Goal: Task Accomplishment & Management: Complete application form

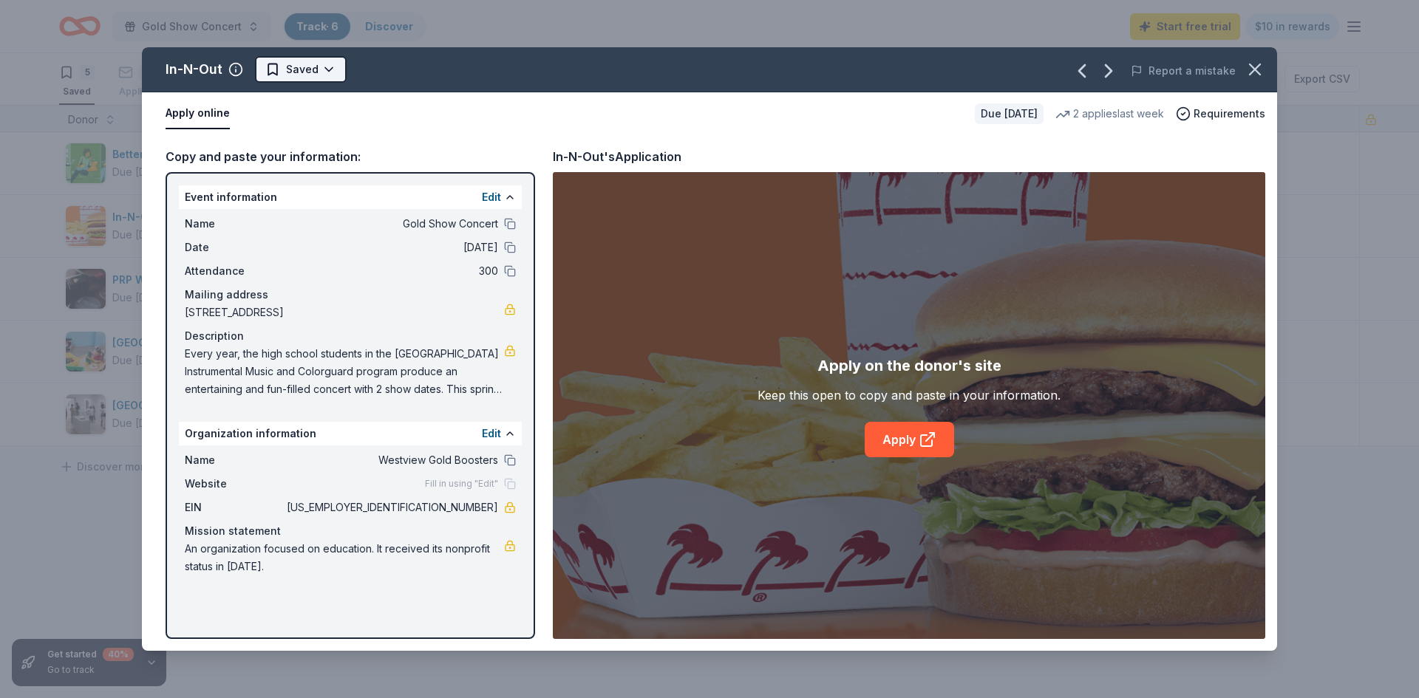
click at [325, 71] on html "Gold Show Concert Track · 6 Discover Start free trial $10 in rewards 5 Saved 1 …" at bounding box center [709, 349] width 1419 height 698
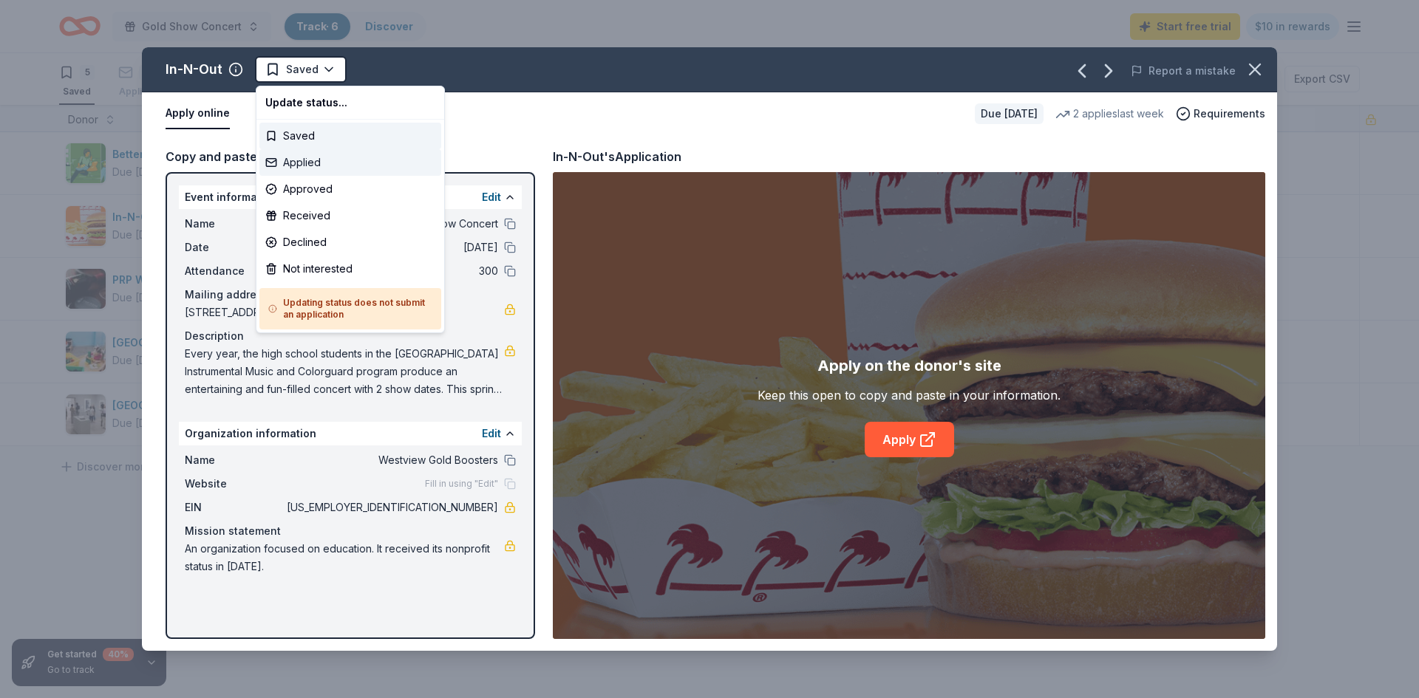
click at [315, 166] on div "Applied" at bounding box center [350, 162] width 182 height 27
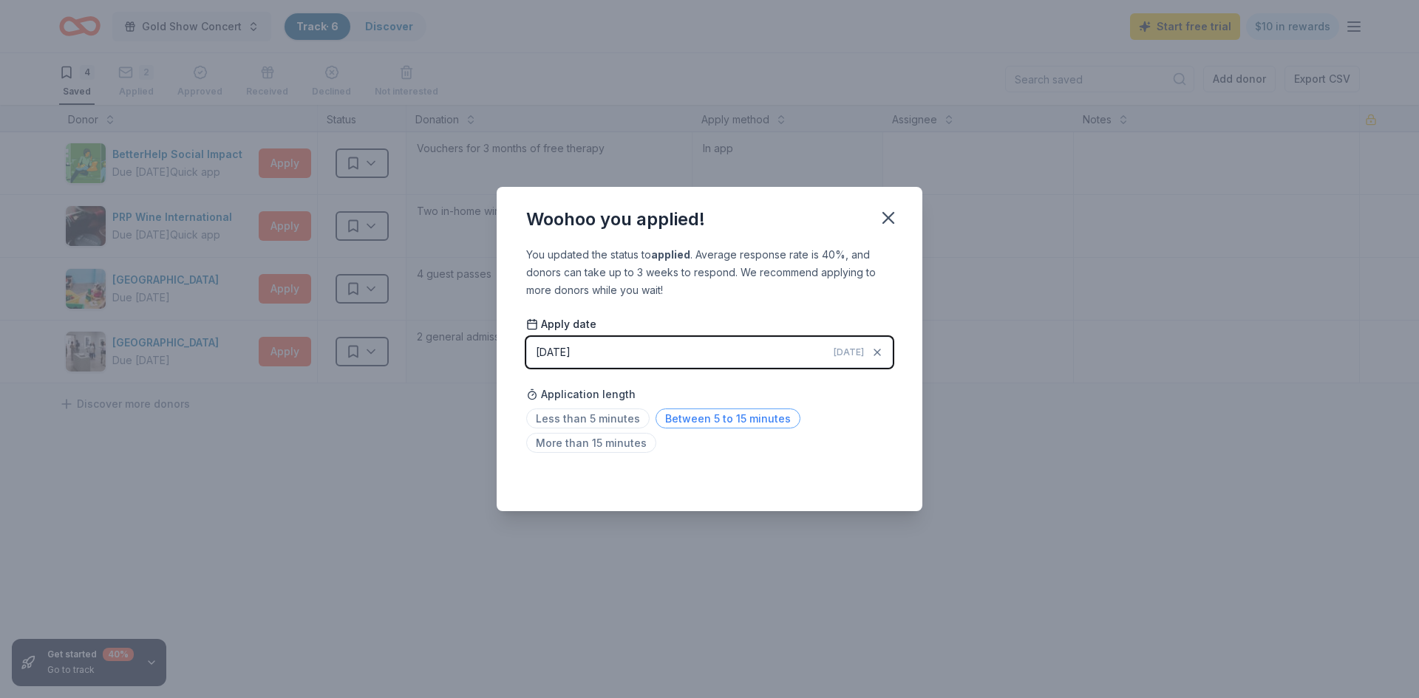
click at [671, 416] on span "Between 5 to 15 minutes" at bounding box center [728, 419] width 145 height 20
click at [889, 219] on icon "button" at bounding box center [888, 218] width 10 height 10
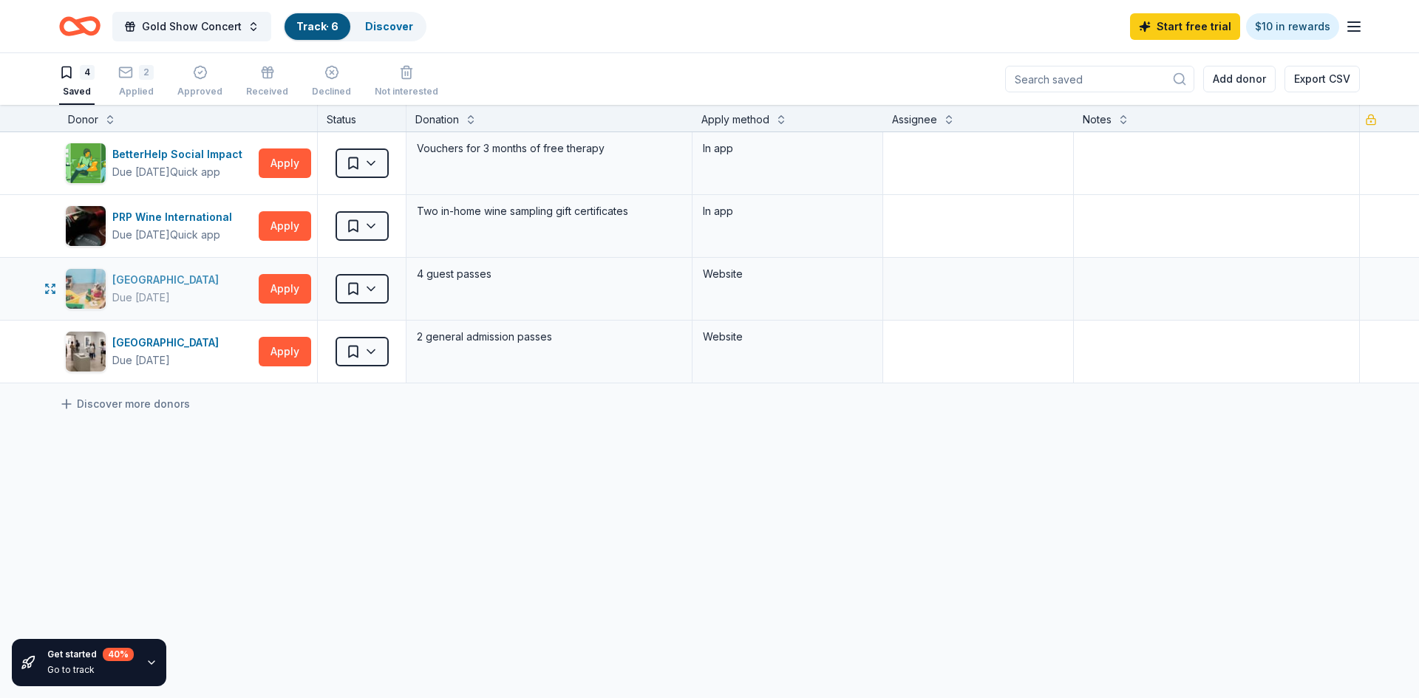
click at [207, 282] on div "San Diego Children's Discovery Museum" at bounding box center [168, 280] width 112 height 18
click at [282, 285] on button "Apply" at bounding box center [285, 289] width 52 height 30
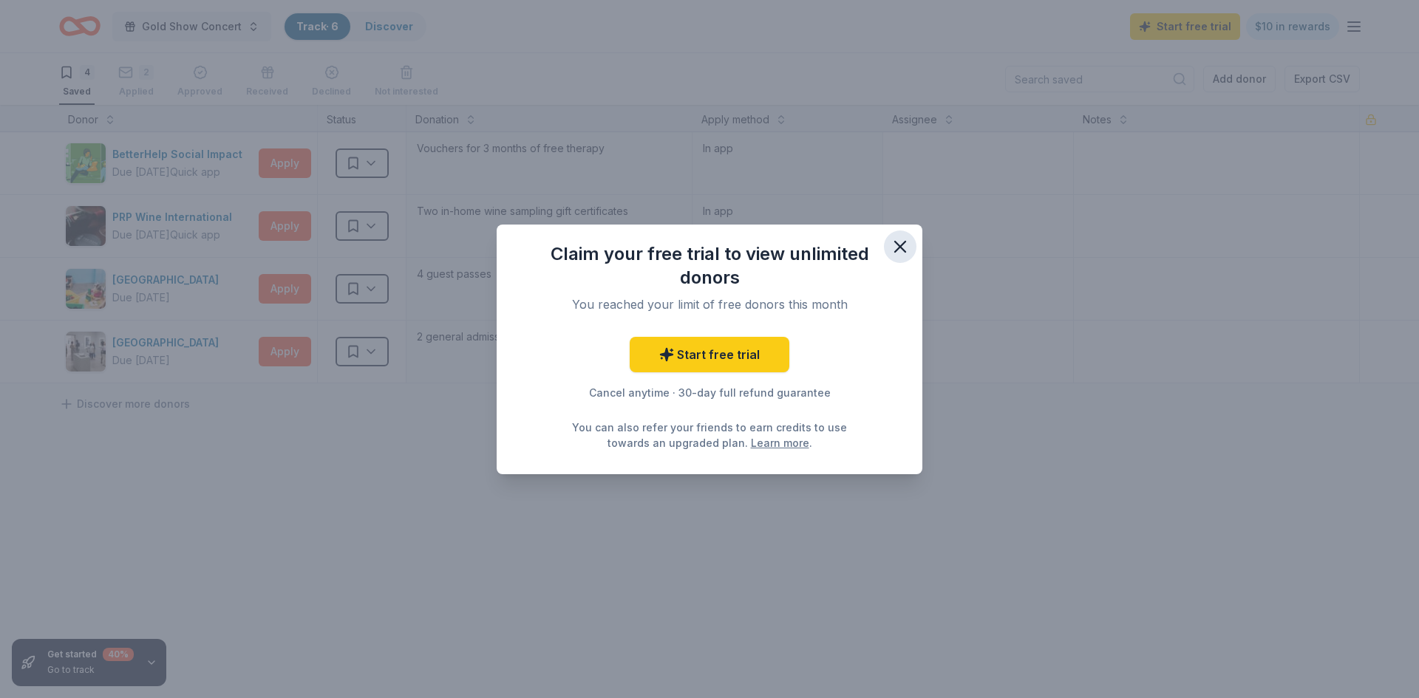
click at [902, 251] on icon "button" at bounding box center [900, 247] width 21 height 21
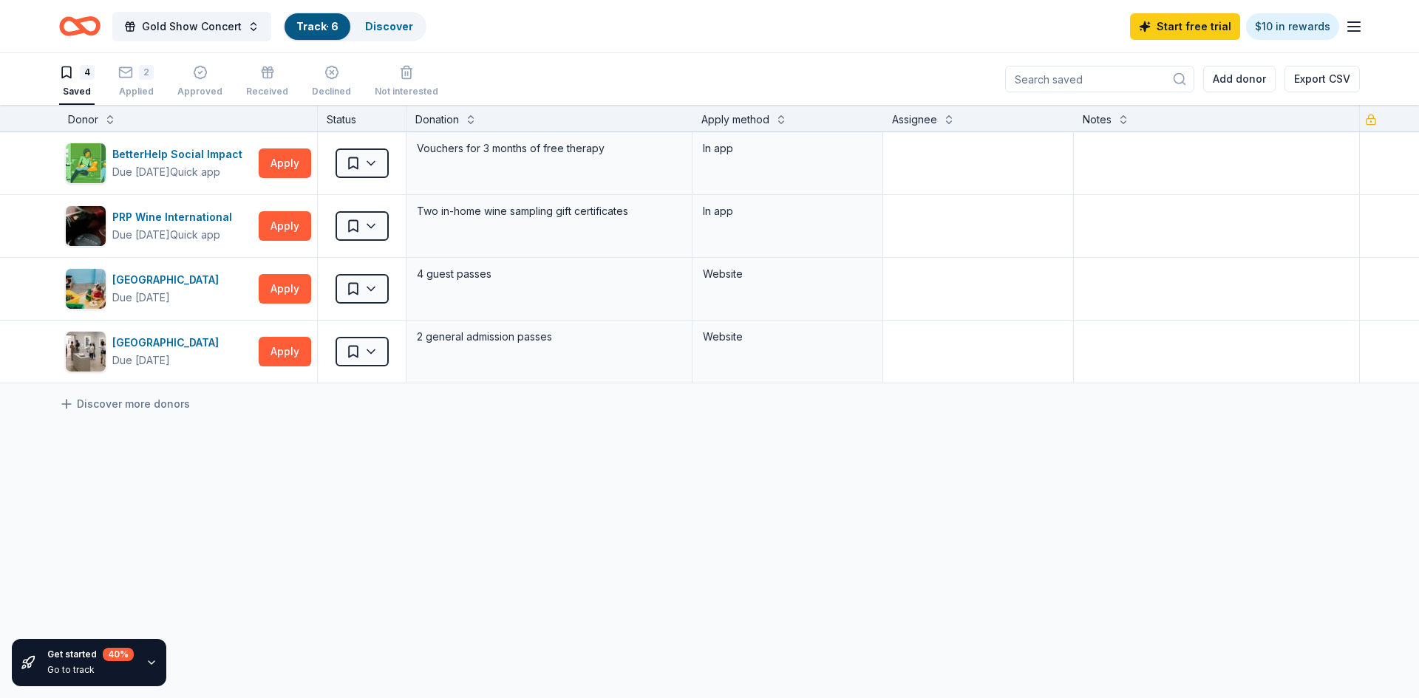
click at [86, 31] on icon "Home" at bounding box center [86, 25] width 23 height 15
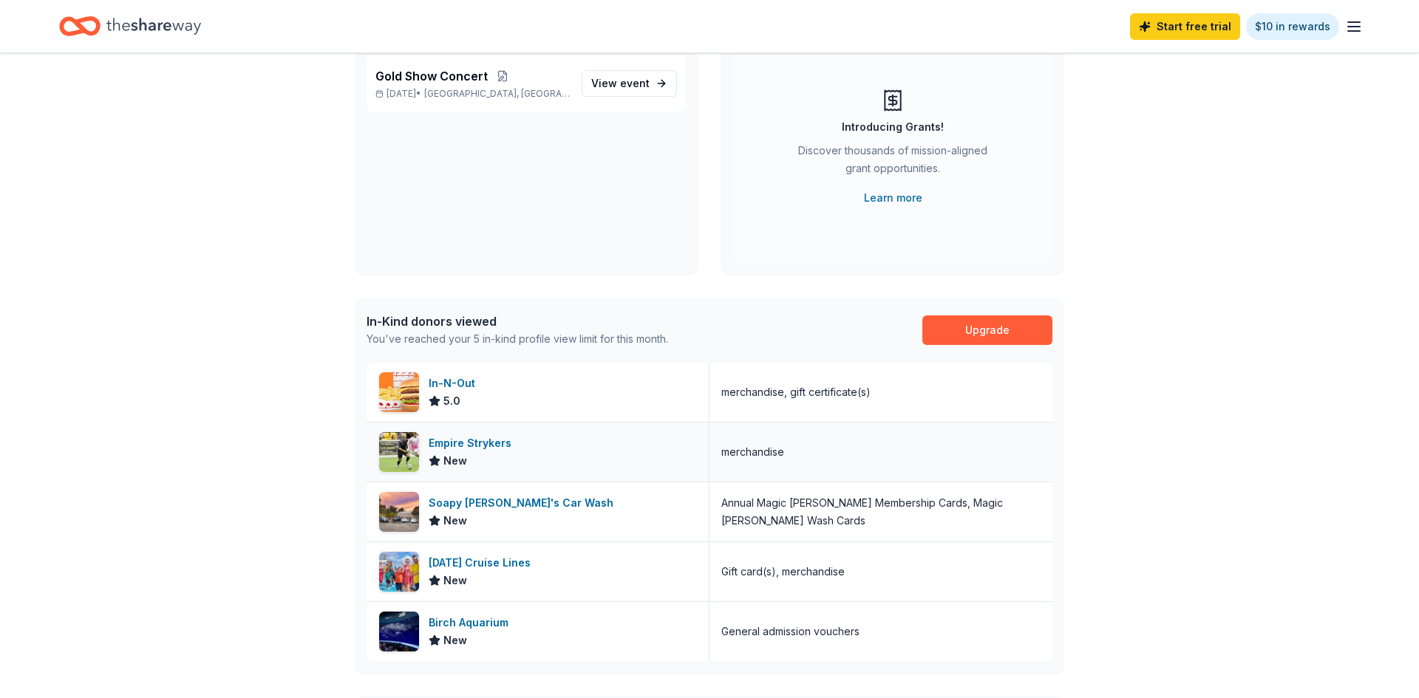
scroll to position [170, 0]
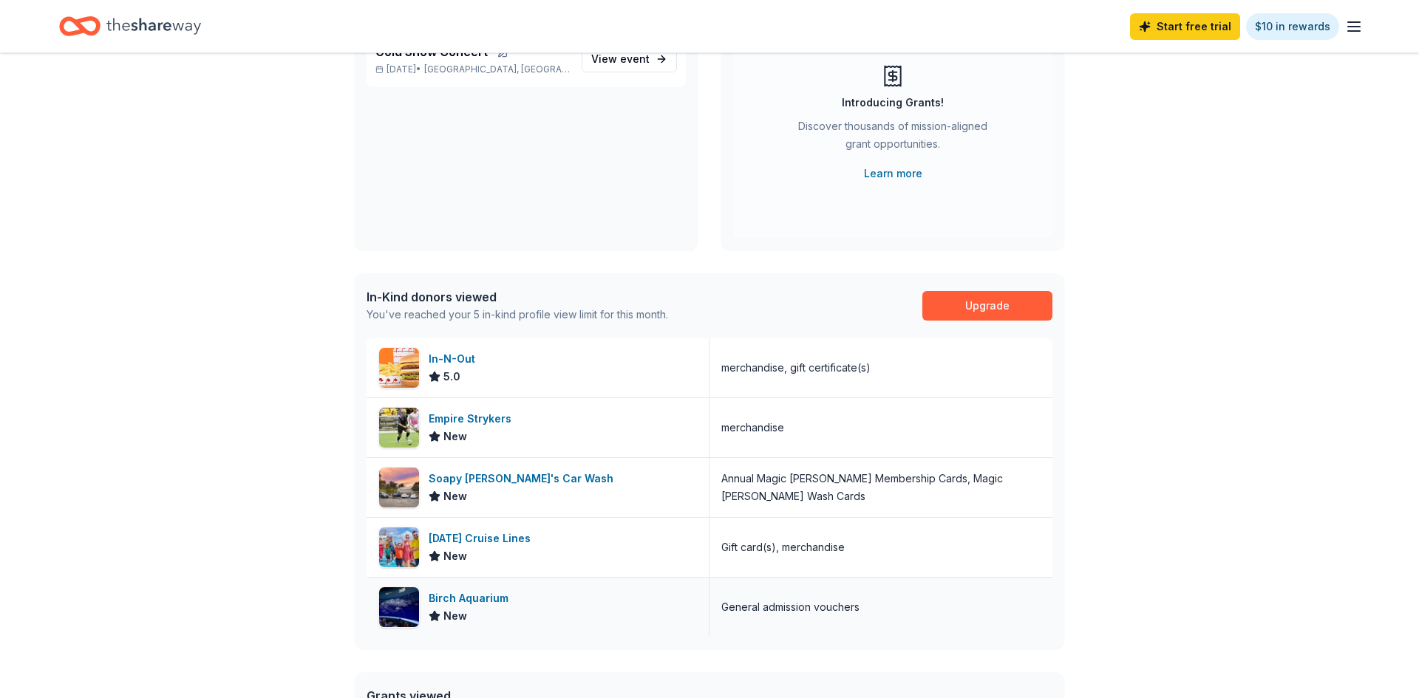
click at [485, 599] on div "Birch Aquarium" at bounding box center [472, 599] width 86 height 18
click at [522, 480] on div "Soapy Joe's Car Wash" at bounding box center [524, 479] width 191 height 18
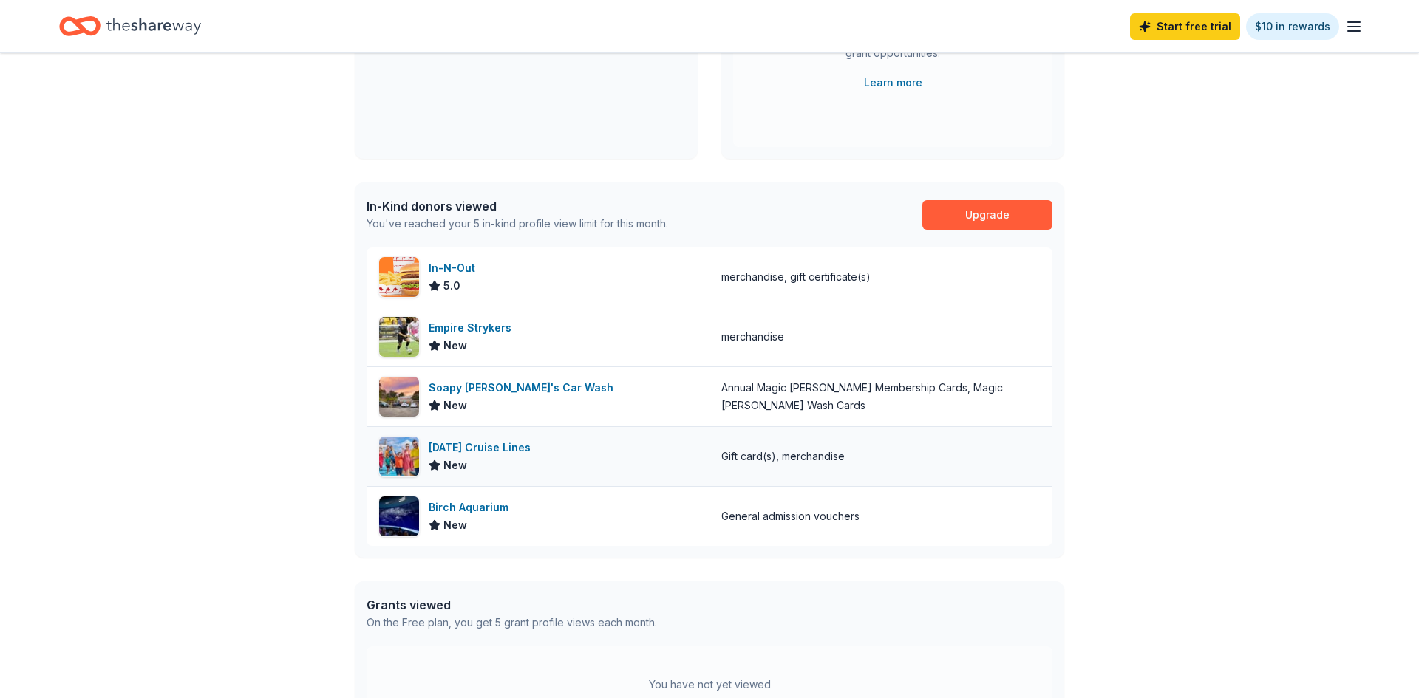
scroll to position [265, 0]
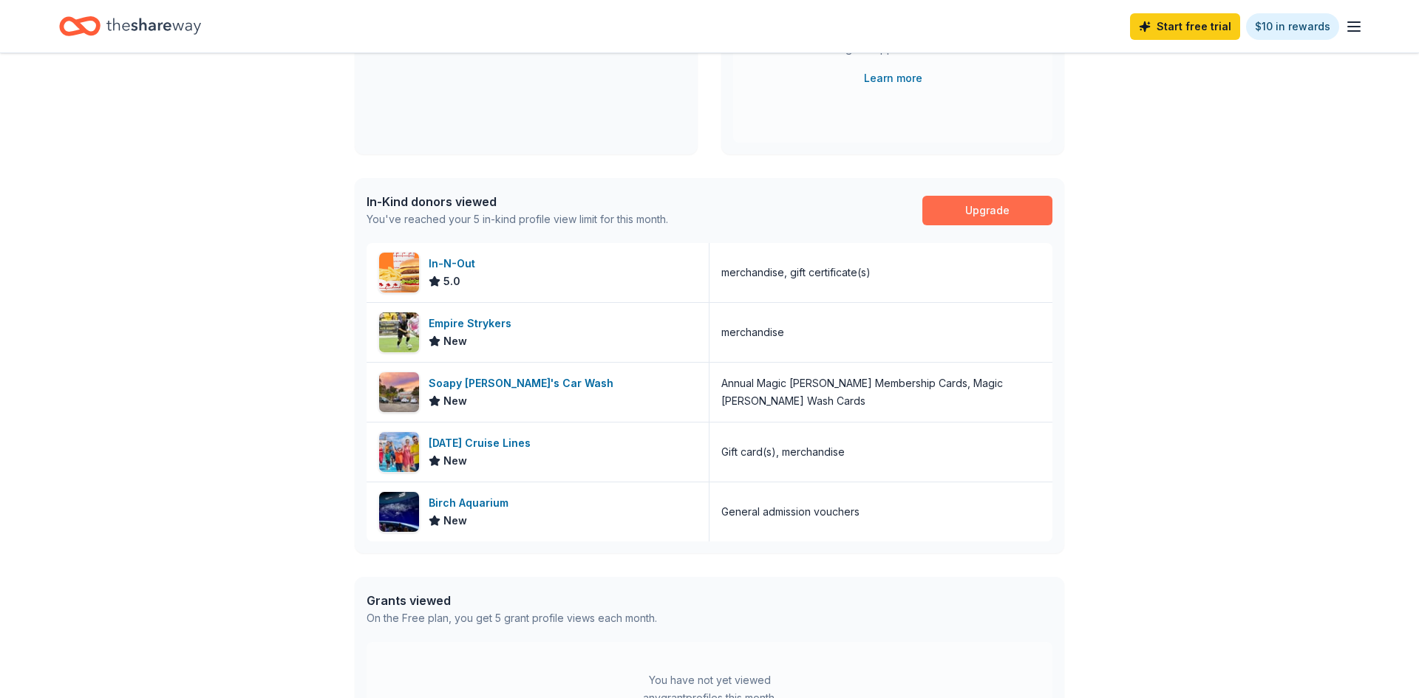
click at [970, 202] on link "Upgrade" at bounding box center [987, 211] width 130 height 30
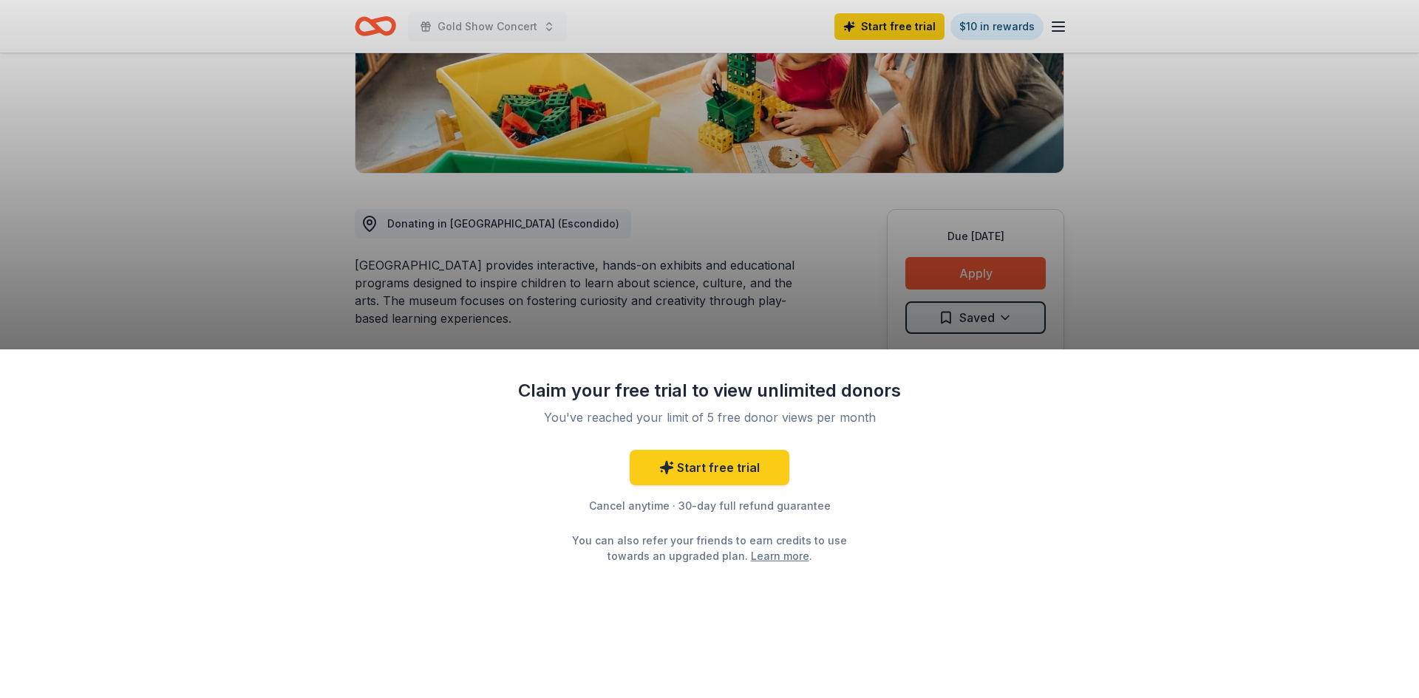
scroll to position [283, 0]
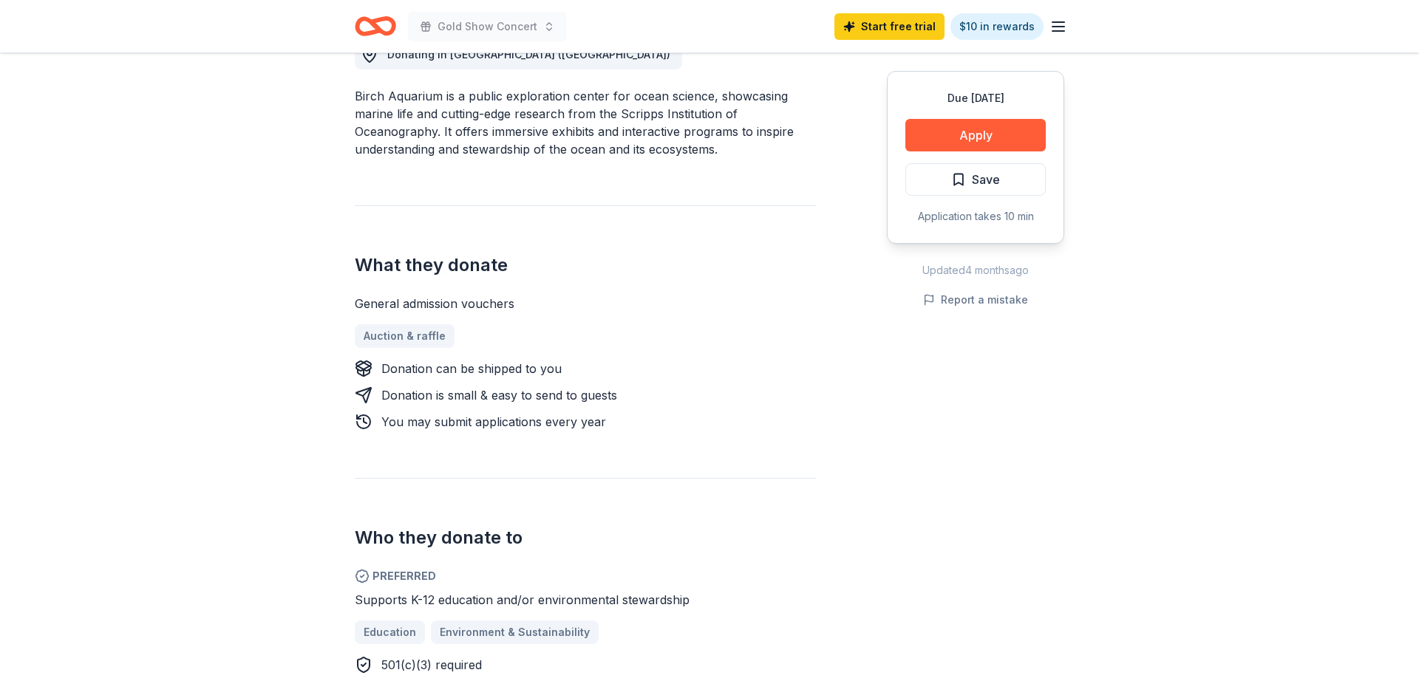
scroll to position [330, 0]
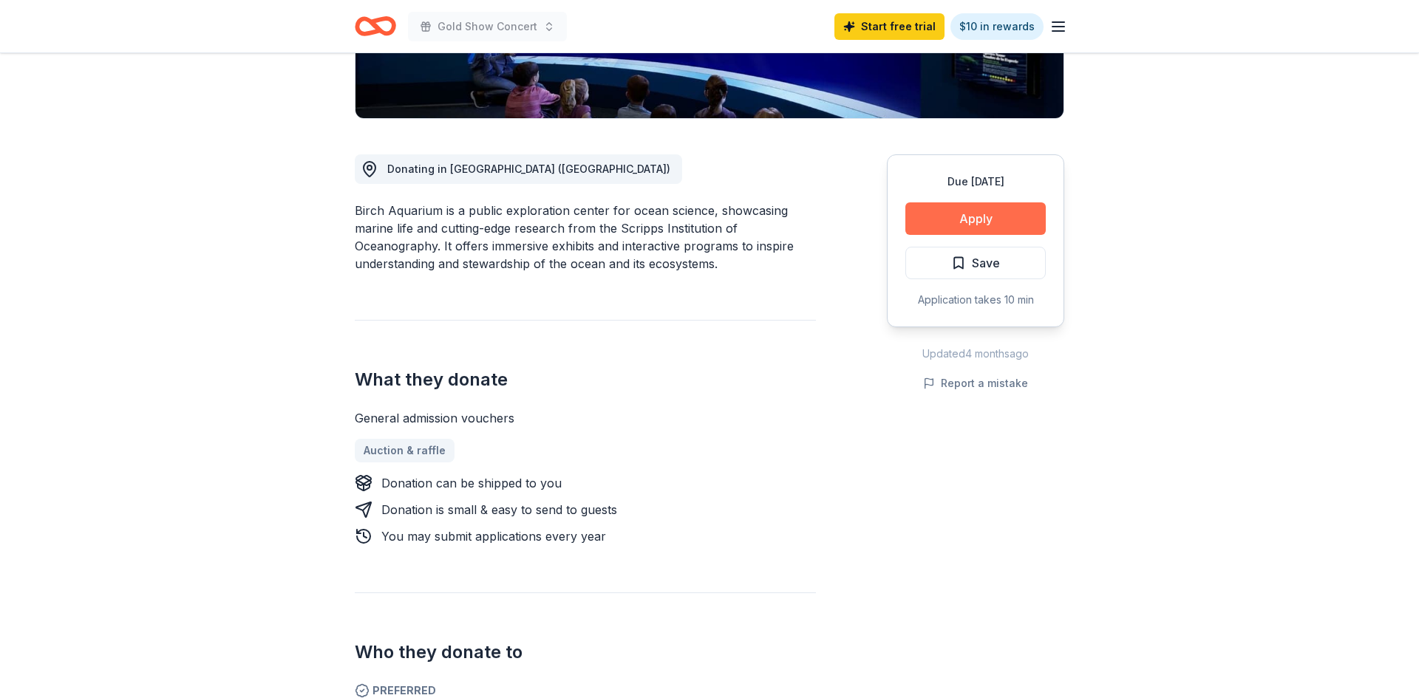
click at [988, 213] on button "Apply" at bounding box center [975, 219] width 140 height 33
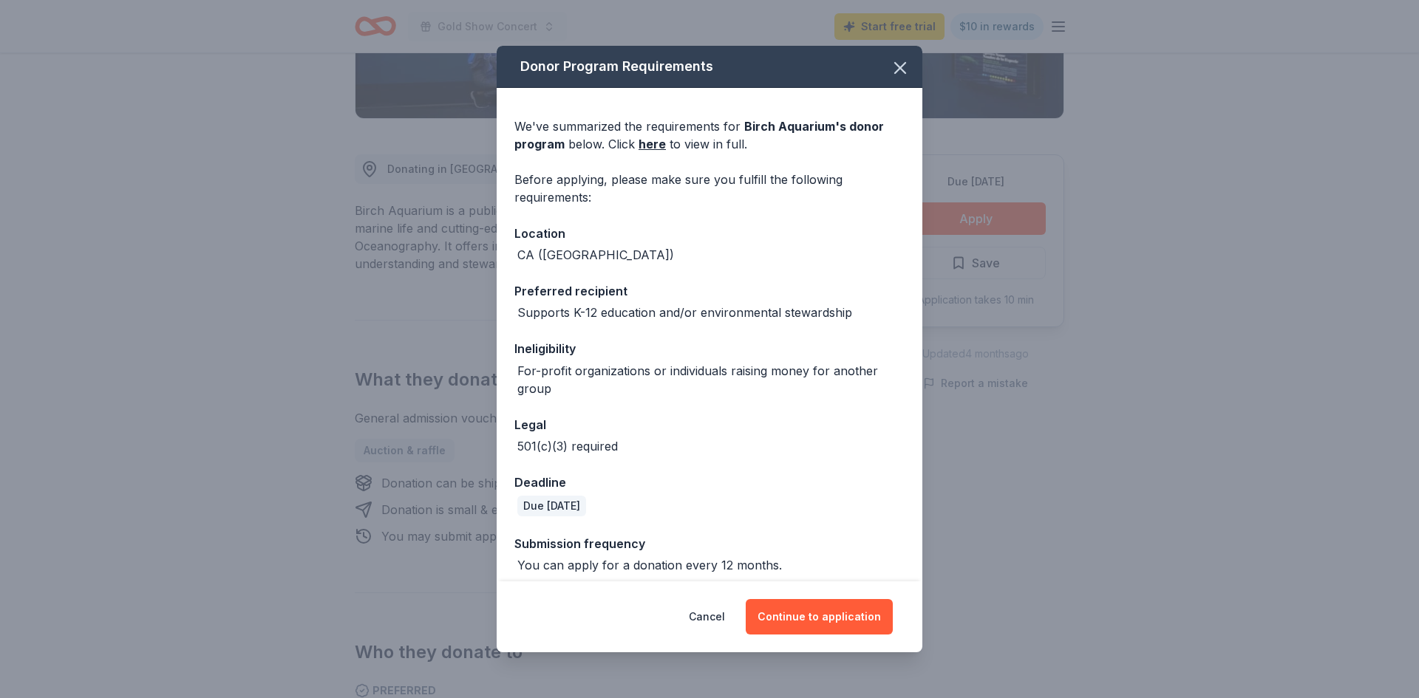
scroll to position [10, 0]
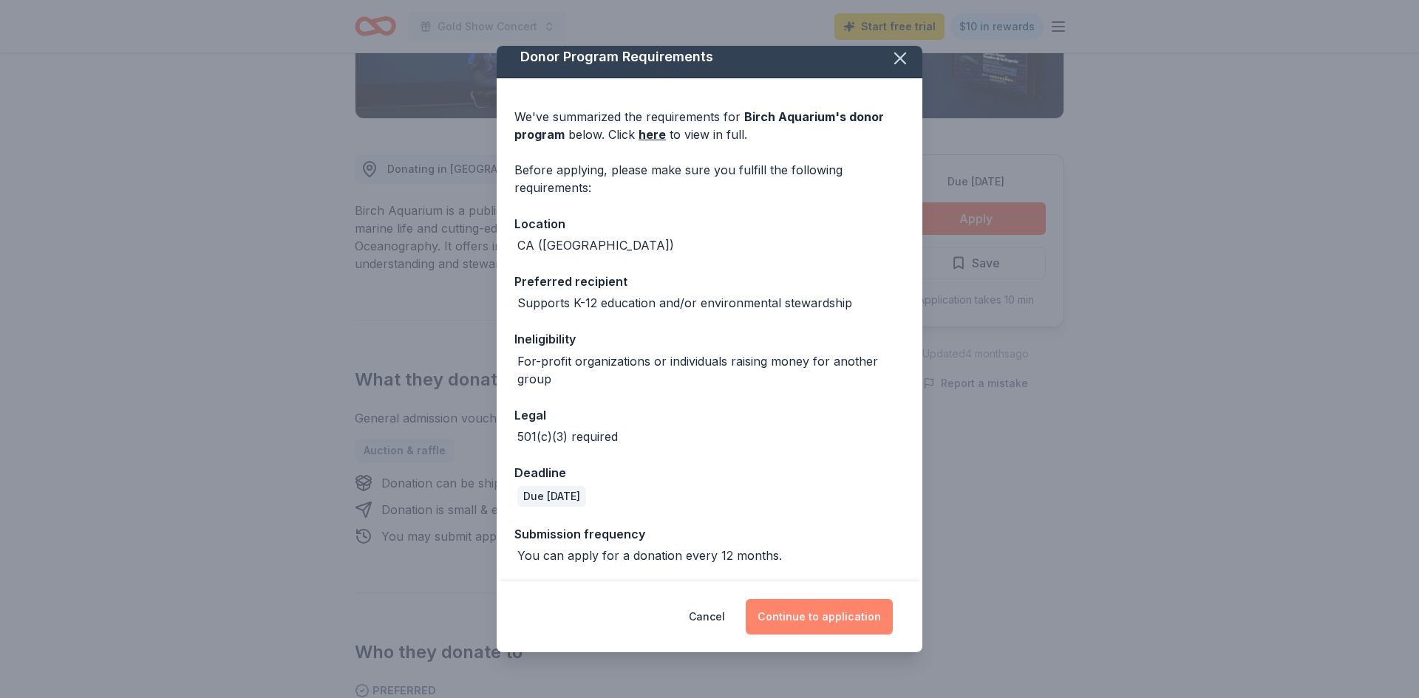
click at [820, 621] on button "Continue to application" at bounding box center [819, 616] width 147 height 35
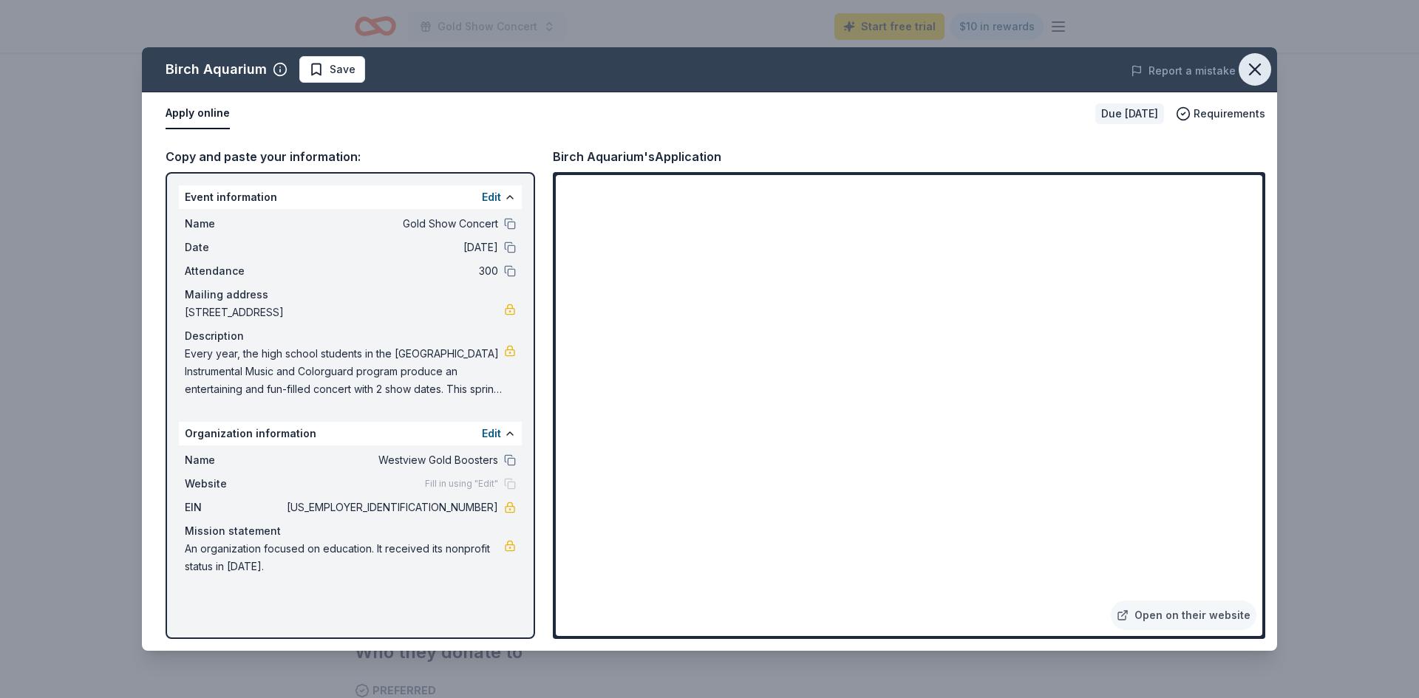
click at [1258, 76] on icon "button" at bounding box center [1255, 69] width 21 height 21
